Goal: Information Seeking & Learning: Learn about a topic

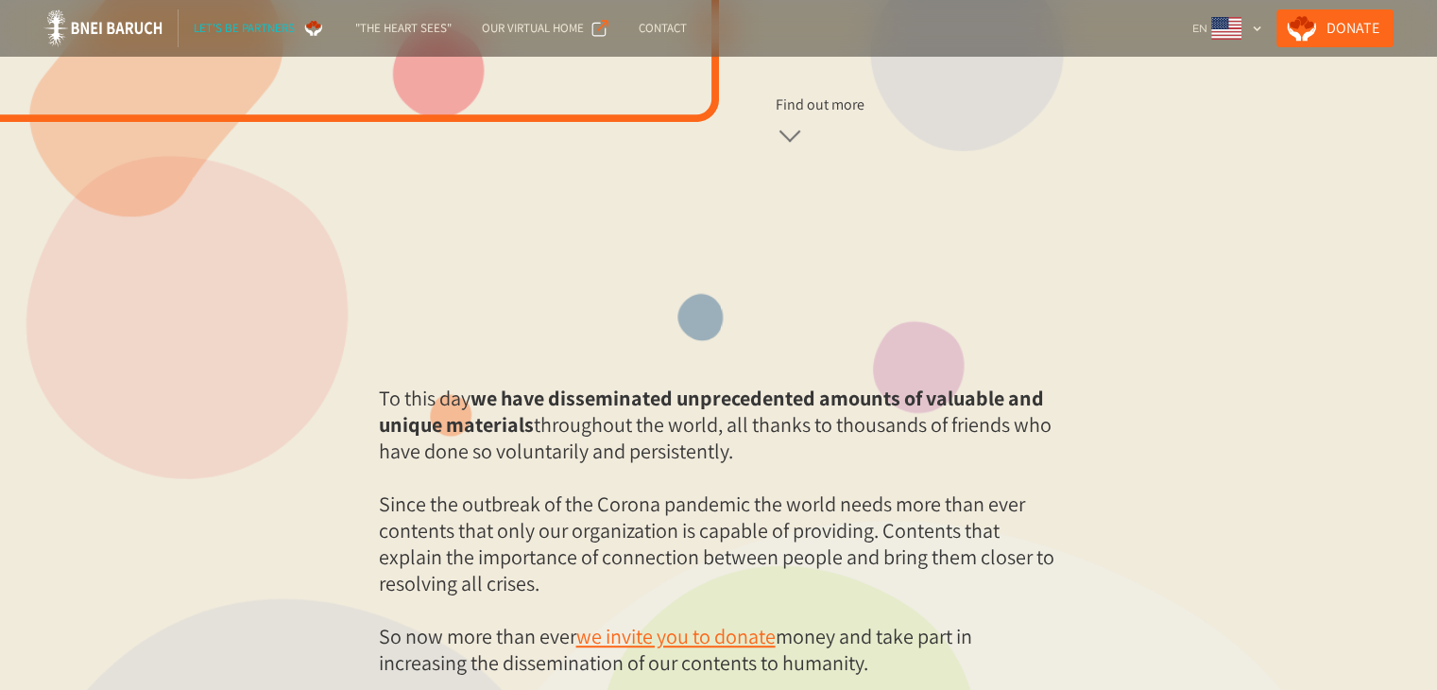
scroll to position [794, 0]
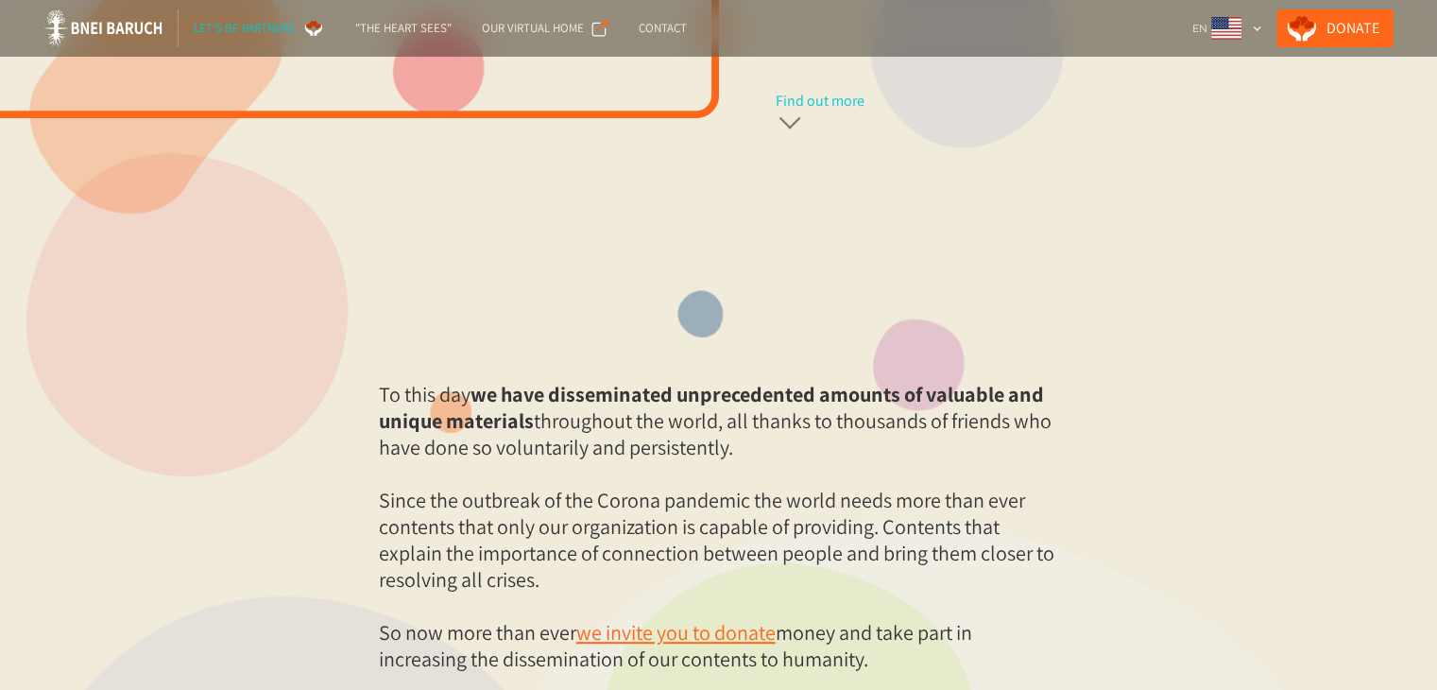
click at [798, 131] on div at bounding box center [790, 125] width 28 height 28
click at [798, 131] on div at bounding box center [790, 128] width 22 height 22
click at [798, 131] on div at bounding box center [790, 125] width 28 height 28
click at [799, 105] on div "Find out more" at bounding box center [820, 101] width 89 height 19
click at [838, 103] on div "Find out more" at bounding box center [820, 101] width 89 height 19
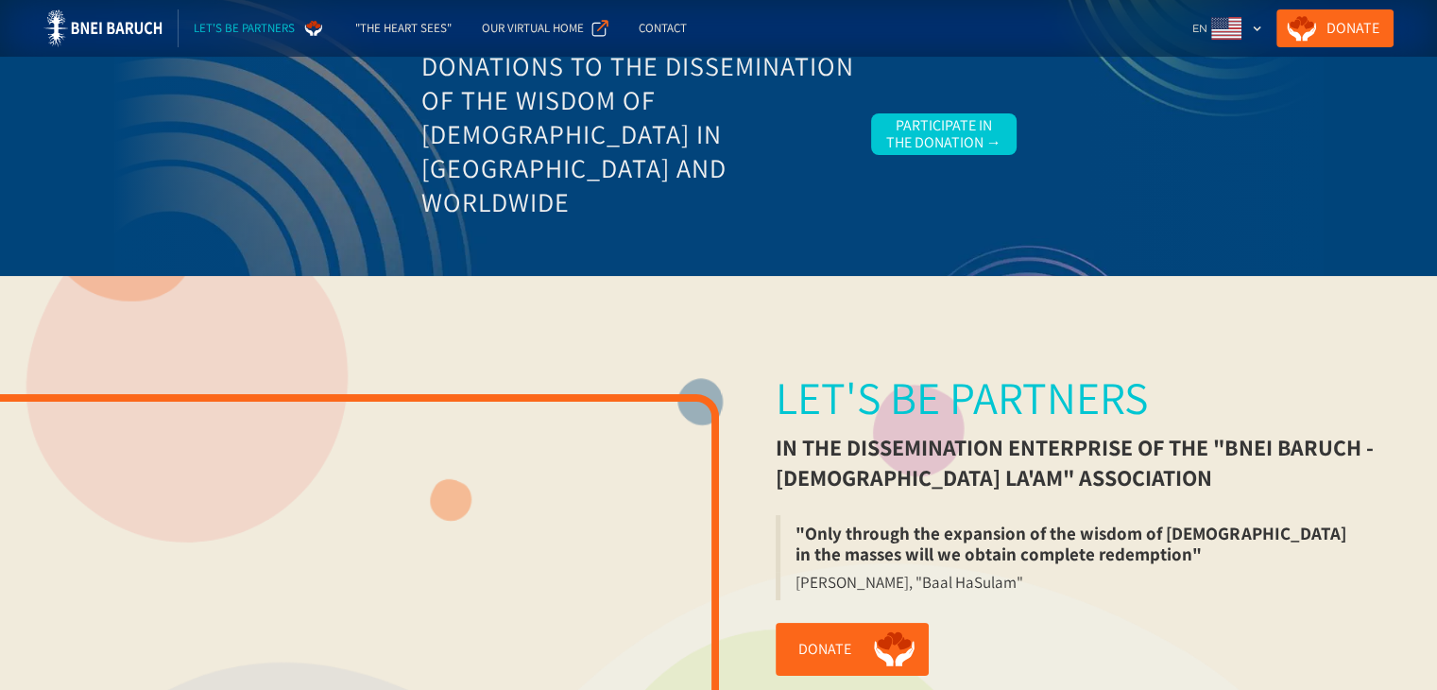
scroll to position [0, 0]
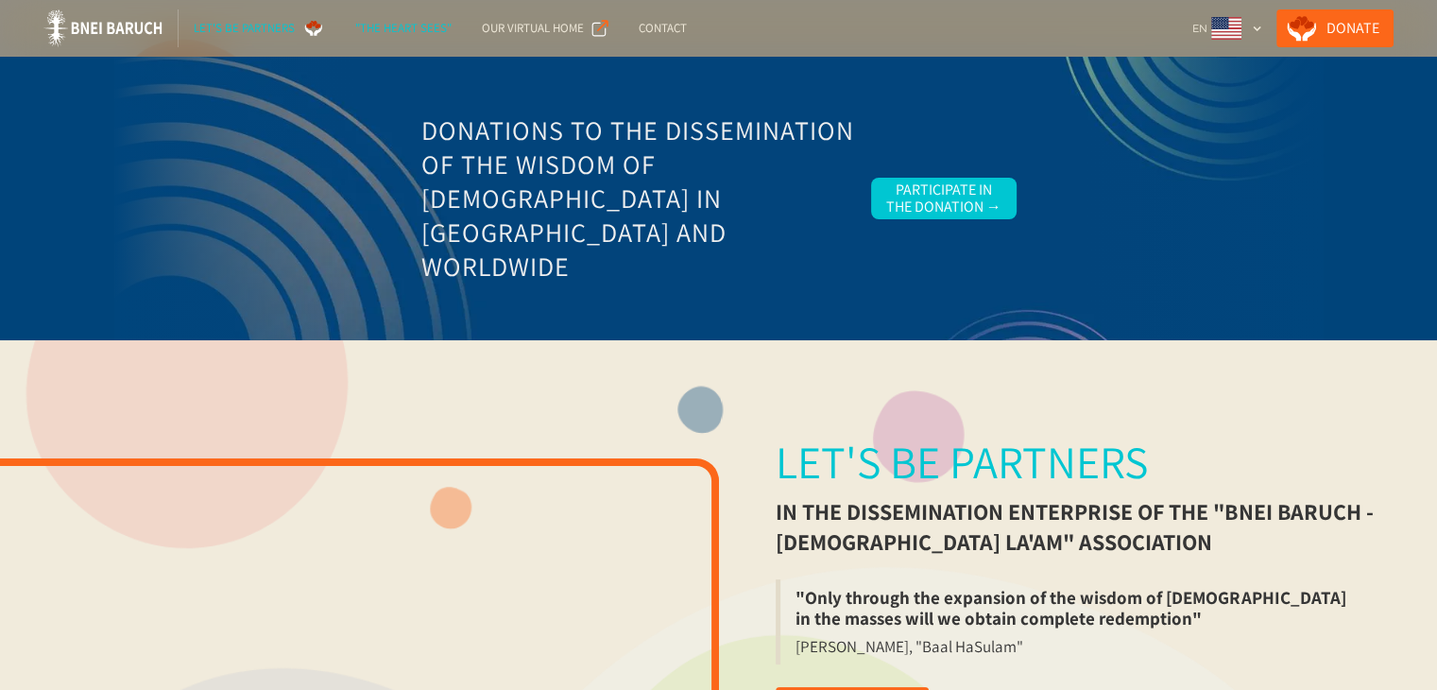
click at [413, 32] on div ""The Heart Sees"" at bounding box center [403, 28] width 96 height 19
click at [128, 26] on img at bounding box center [102, 28] width 119 height 38
